Goal: Obtain resource: Obtain resource

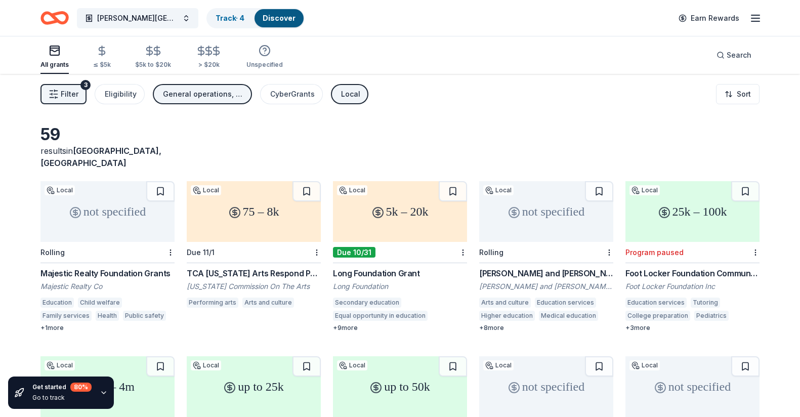
click at [387, 267] on div "Long Foundation Grant" at bounding box center [400, 273] width 134 height 12
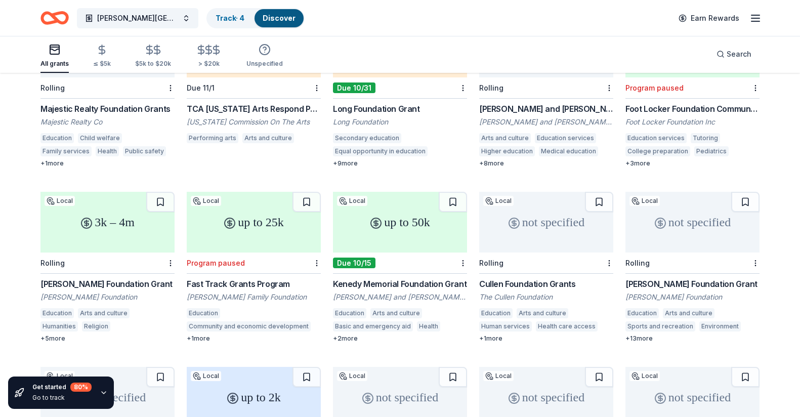
scroll to position [165, 0]
click at [409, 257] on div "Due 10/15" at bounding box center [400, 262] width 134 height 21
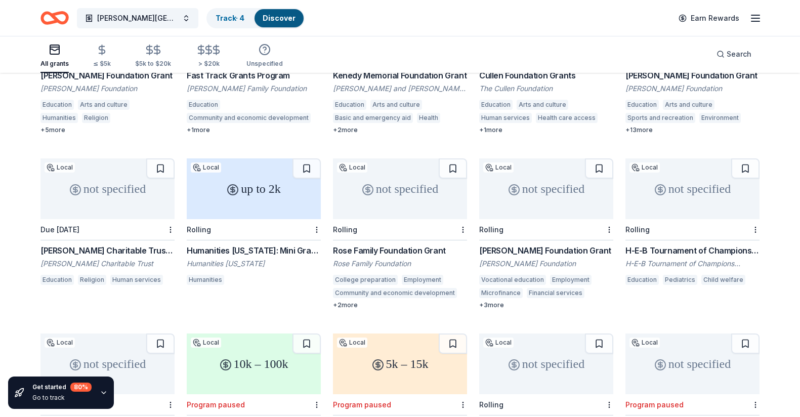
scroll to position [386, 0]
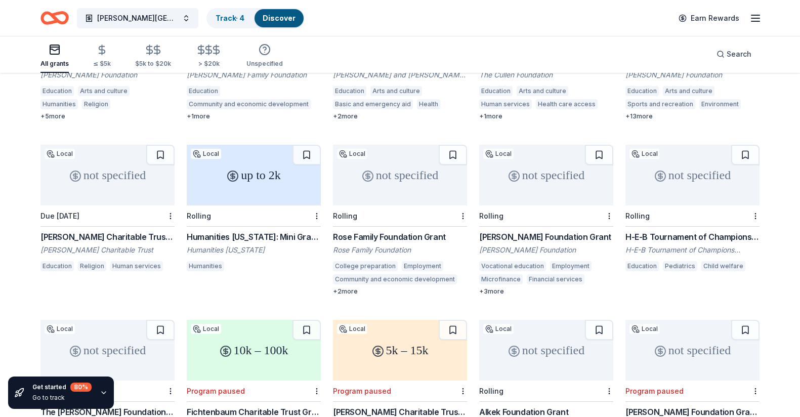
click at [259, 205] on div "Rolling" at bounding box center [254, 215] width 134 height 21
click at [670, 205] on div "Rolling" at bounding box center [692, 215] width 134 height 21
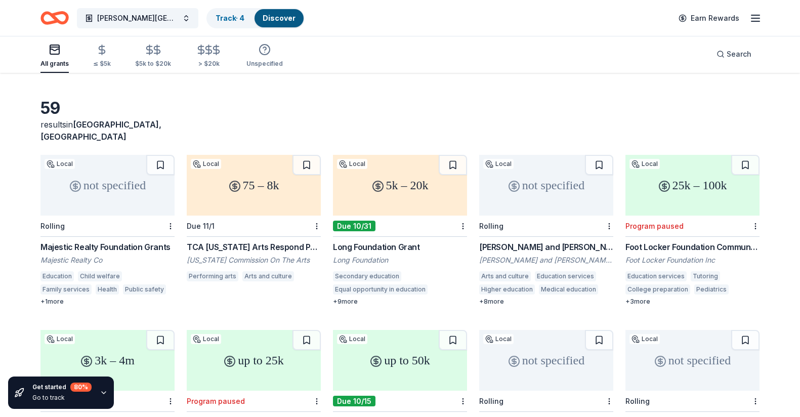
scroll to position [43, 0]
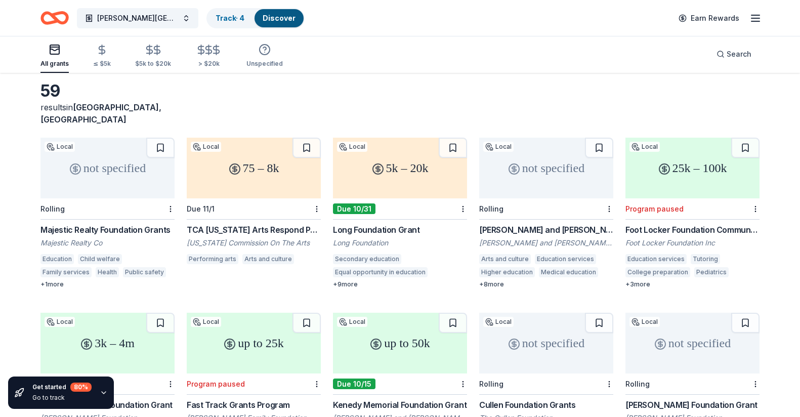
click at [549, 224] on div "George and Mary Josephine Hamman Foundation Grant" at bounding box center [546, 230] width 134 height 12
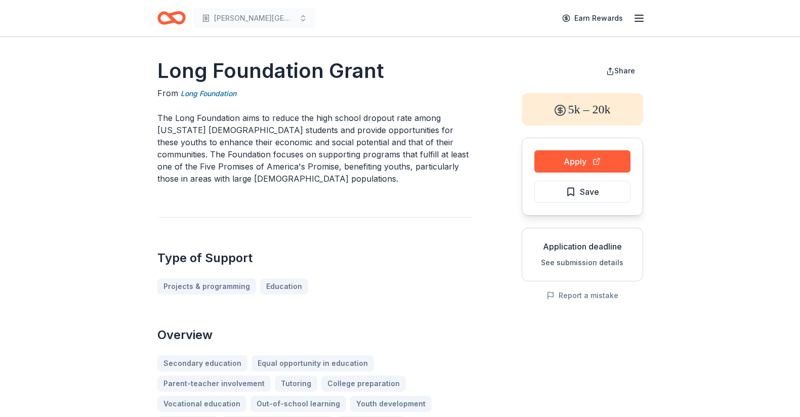
drag, startPoint x: 387, startPoint y: 70, endPoint x: 171, endPoint y: 88, distance: 217.2
click at [585, 161] on button "Apply" at bounding box center [582, 161] width 96 height 22
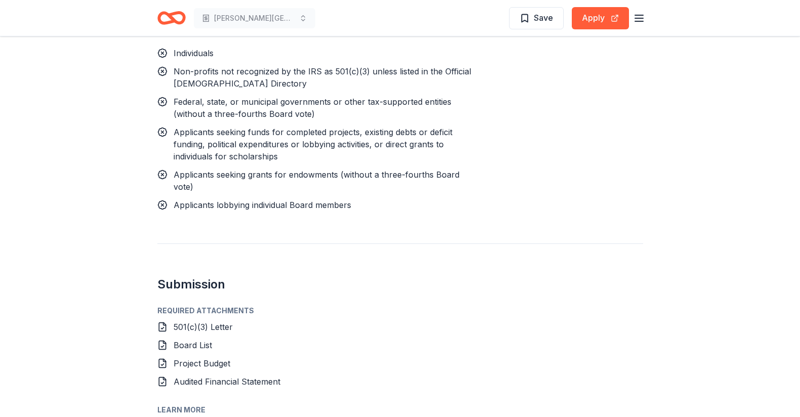
scroll to position [1132, 0]
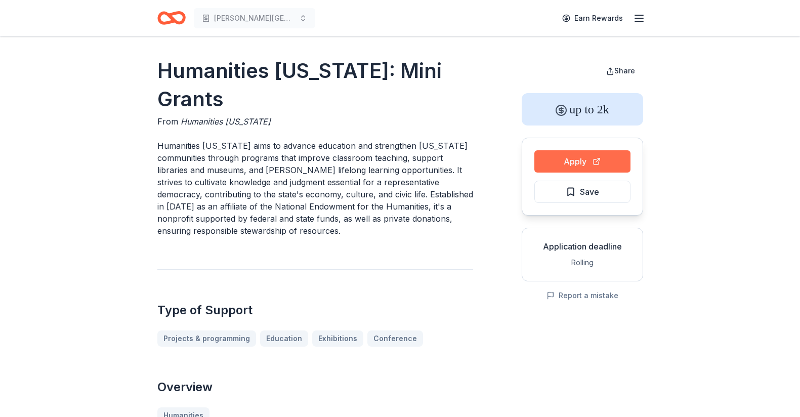
click at [578, 163] on button "Apply" at bounding box center [582, 161] width 96 height 22
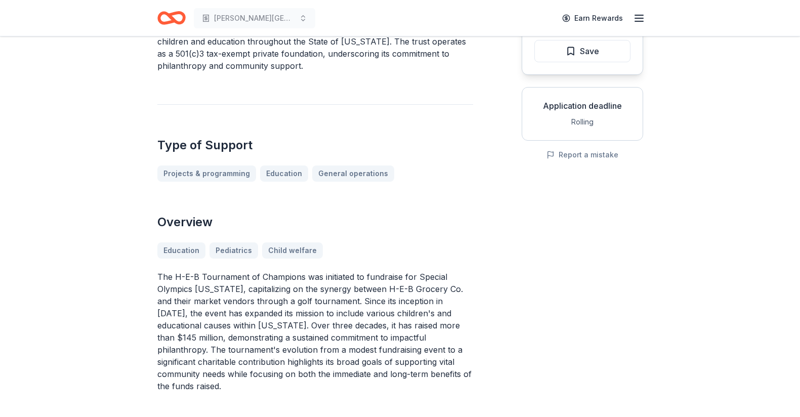
scroll to position [171, 0]
